Goal: Transaction & Acquisition: Purchase product/service

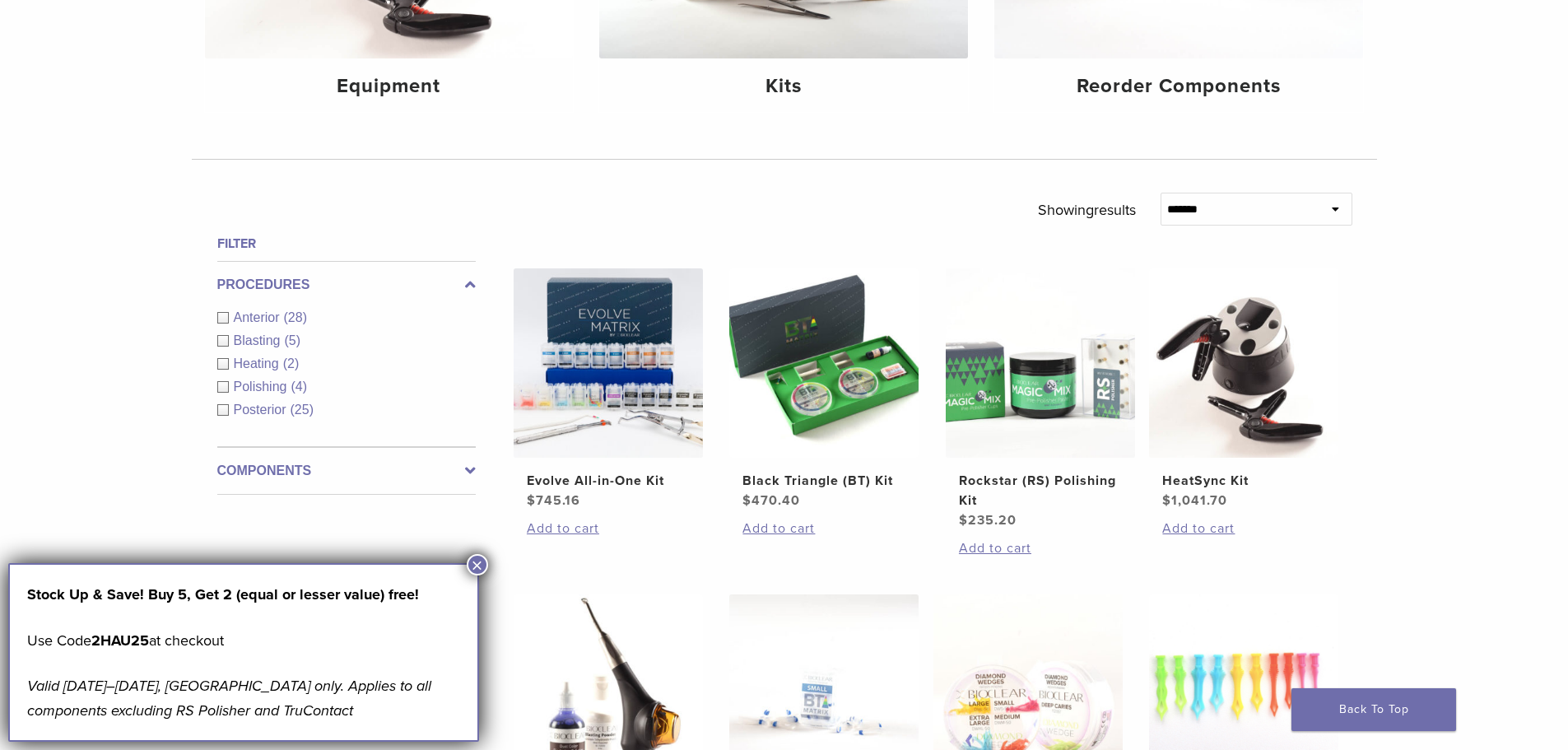
scroll to position [407, 0]
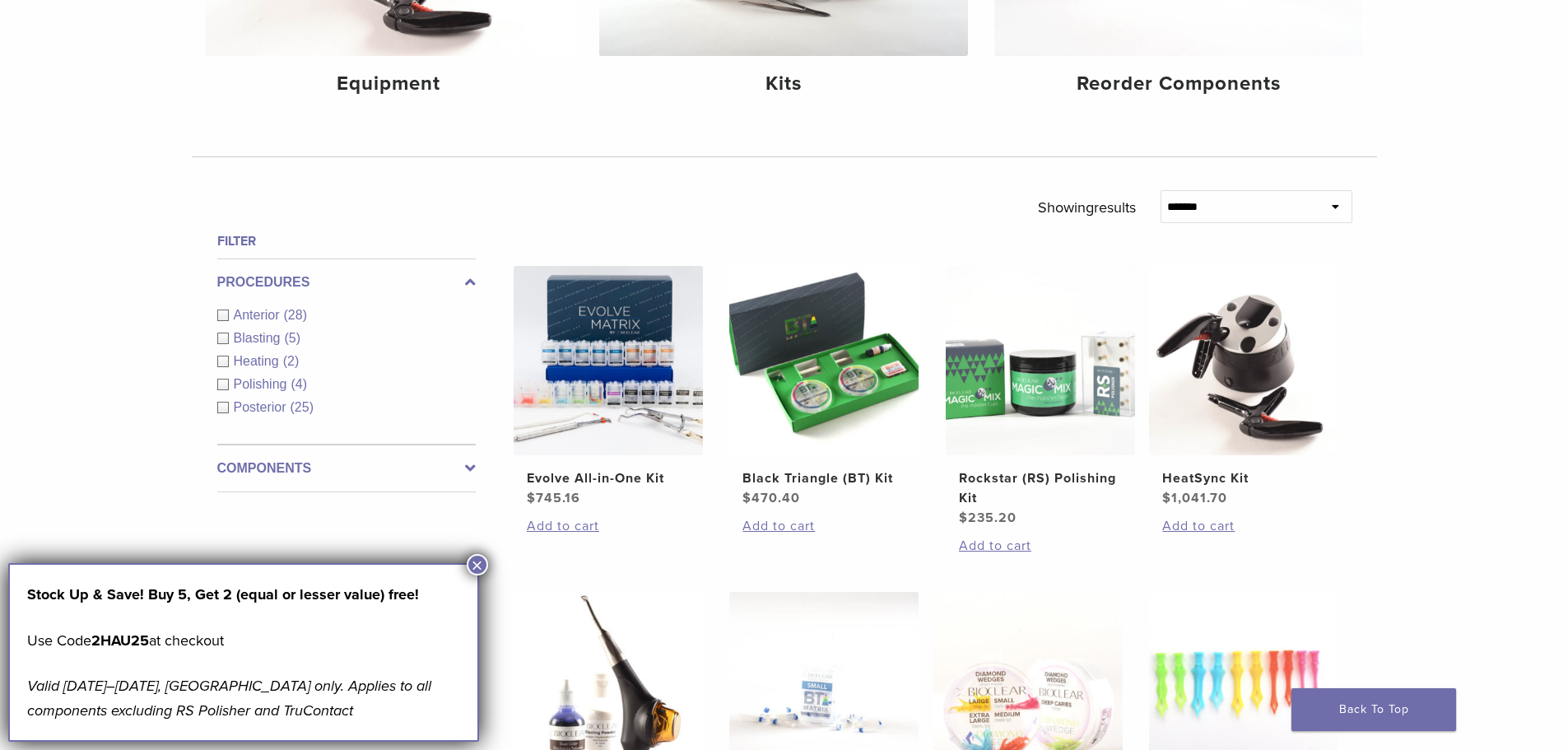
click at [229, 314] on div "Anterior (28)" at bounding box center [346, 315] width 258 height 20
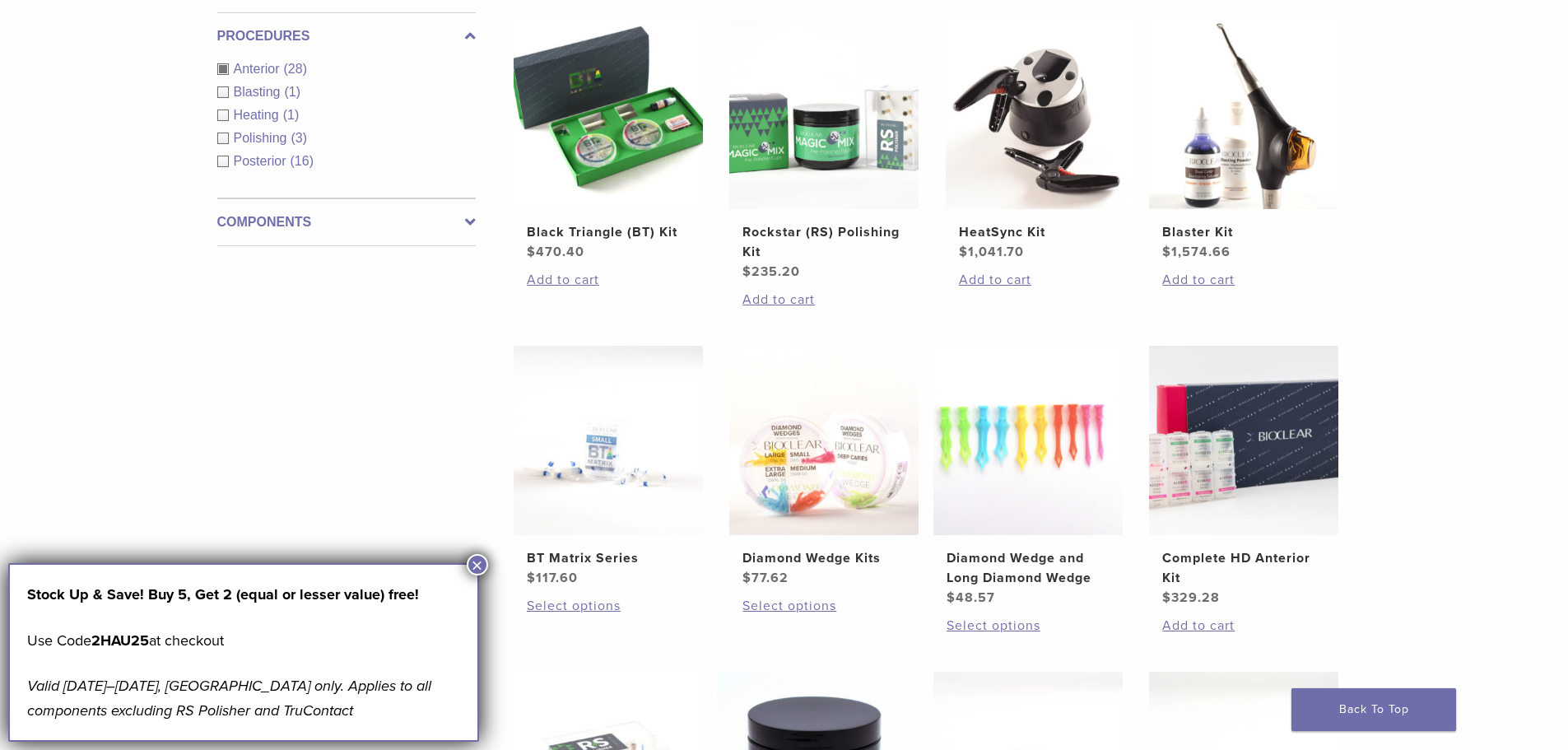
scroll to position [653, 0]
click at [489, 562] on ul "Black Triangle (BT) Kit $ 470.40 Add to cart Rockstar (RS) Polishing Kit $ 235.…" at bounding box center [932, 508] width 889 height 978
click at [474, 572] on button "×" at bounding box center [477, 564] width 22 height 22
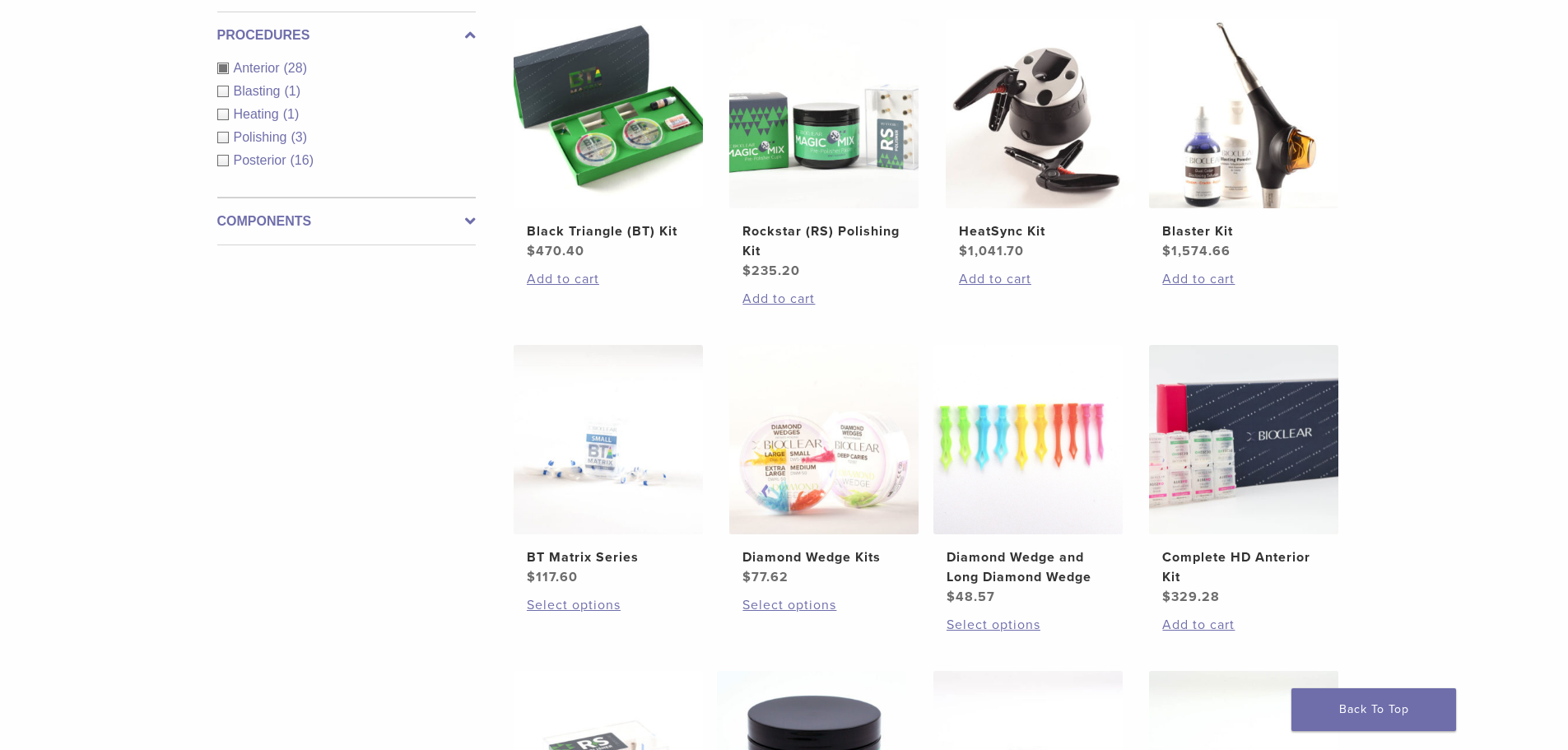
click at [476, 29] on div "**********" at bounding box center [784, 555] width 1185 height 1224
click at [261, 59] on div "Anterior (28)" at bounding box center [346, 68] width 258 height 20
click at [261, 60] on div "Procedures Anterior (28) Blasting (1) Heating (1) Polishing (3) Posterior (16)" at bounding box center [346, 104] width 258 height 186
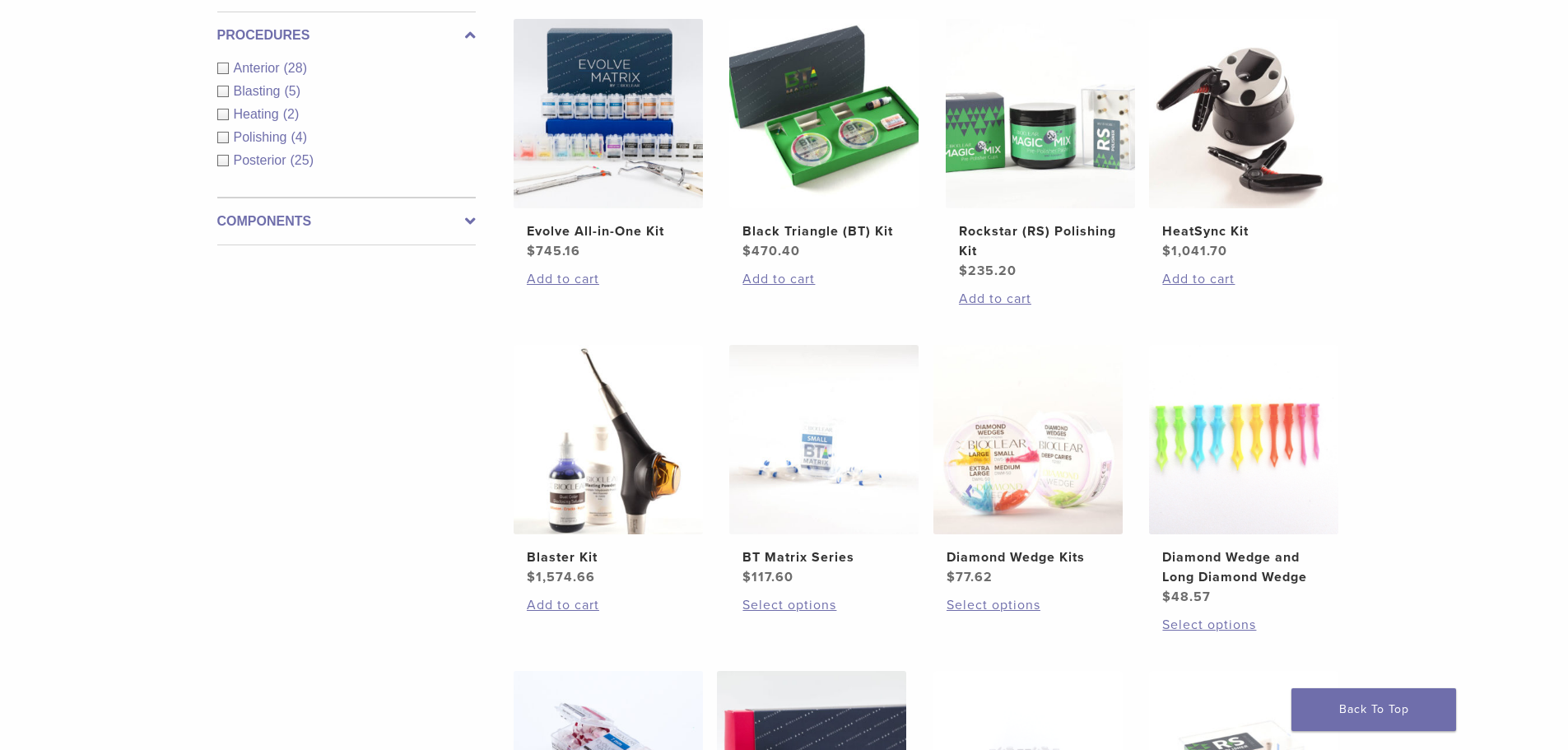
click at [256, 62] on span "Anterior" at bounding box center [259, 68] width 50 height 14
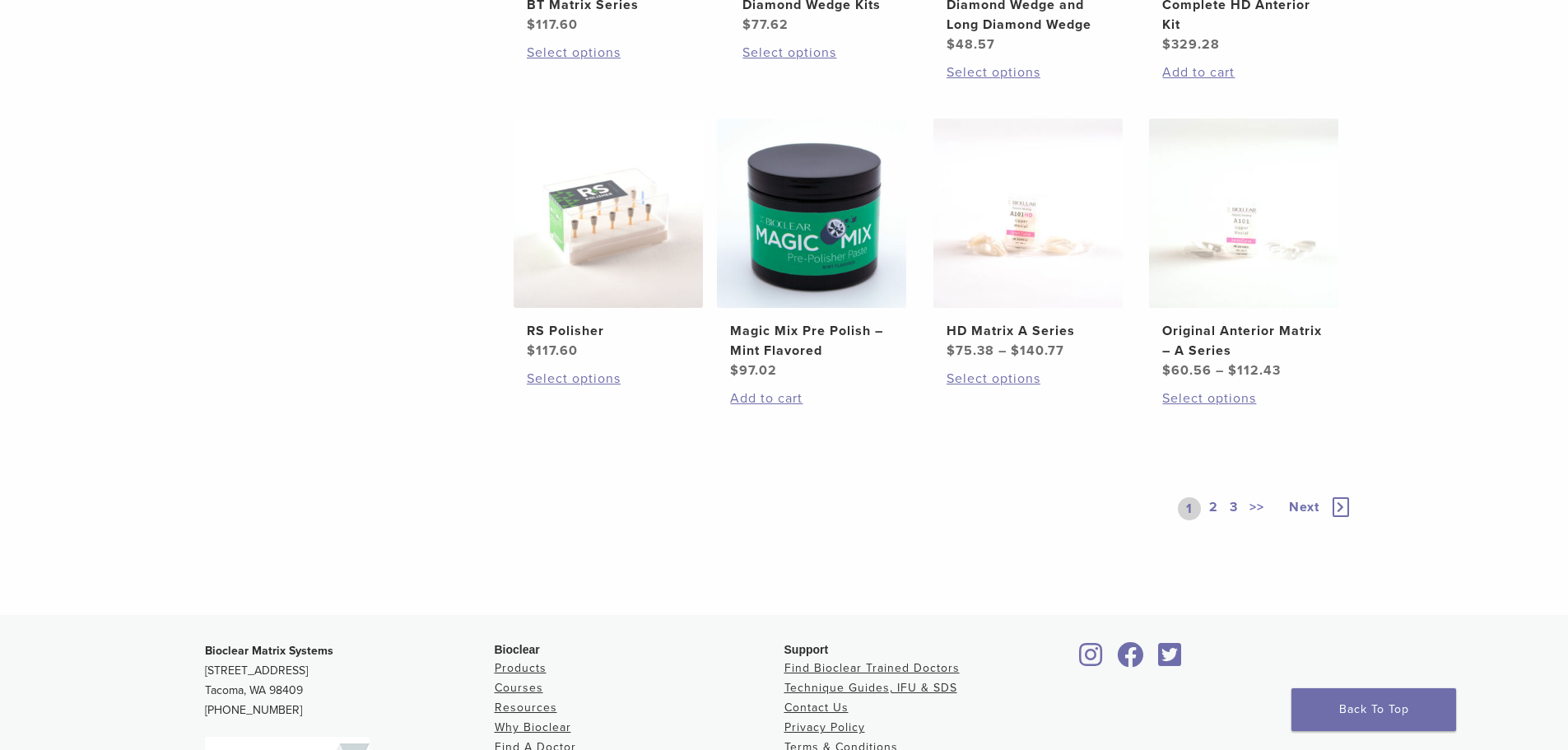
scroll to position [1230, 0]
